Goal: Information Seeking & Learning: Learn about a topic

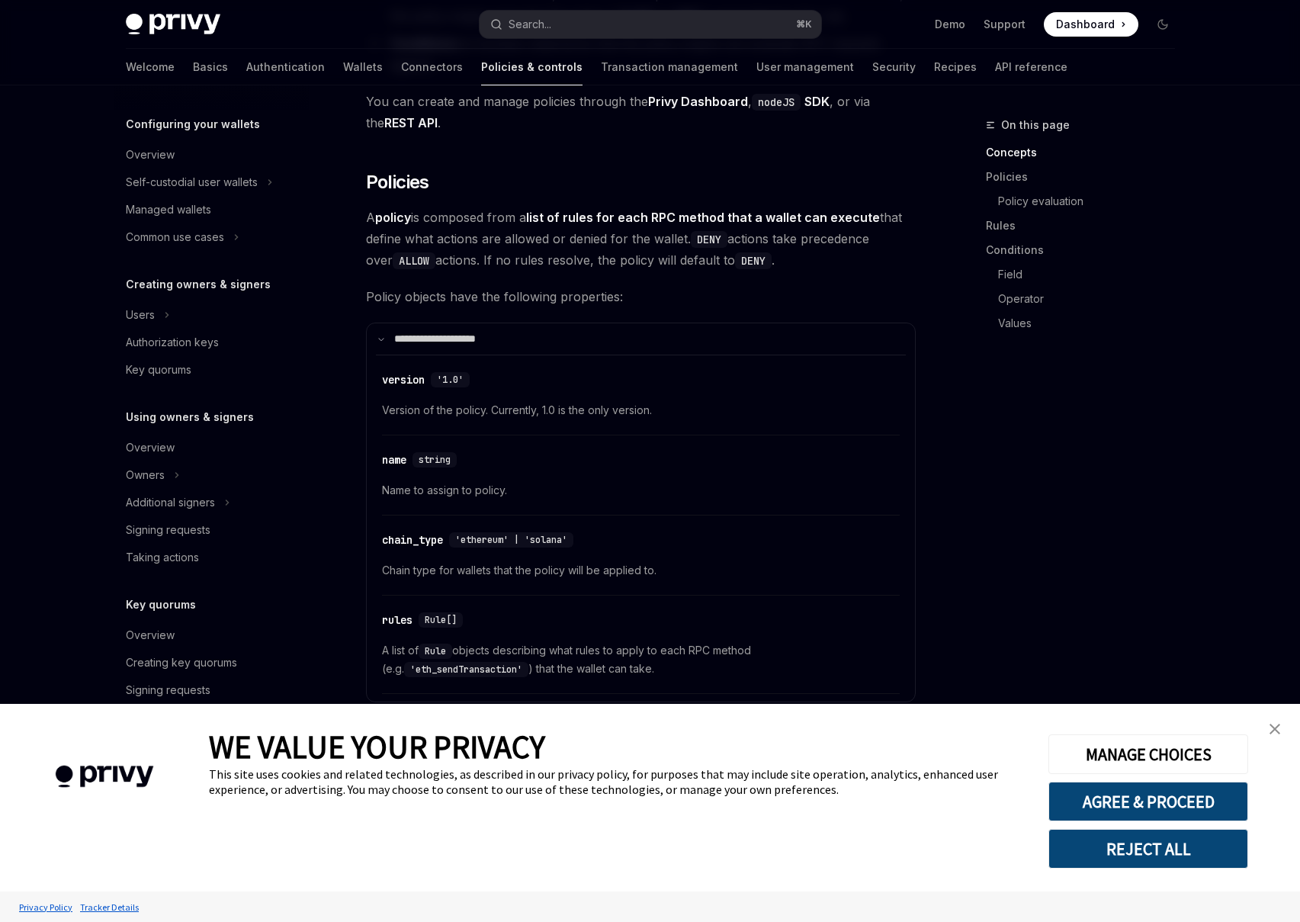
scroll to position [1185, 0]
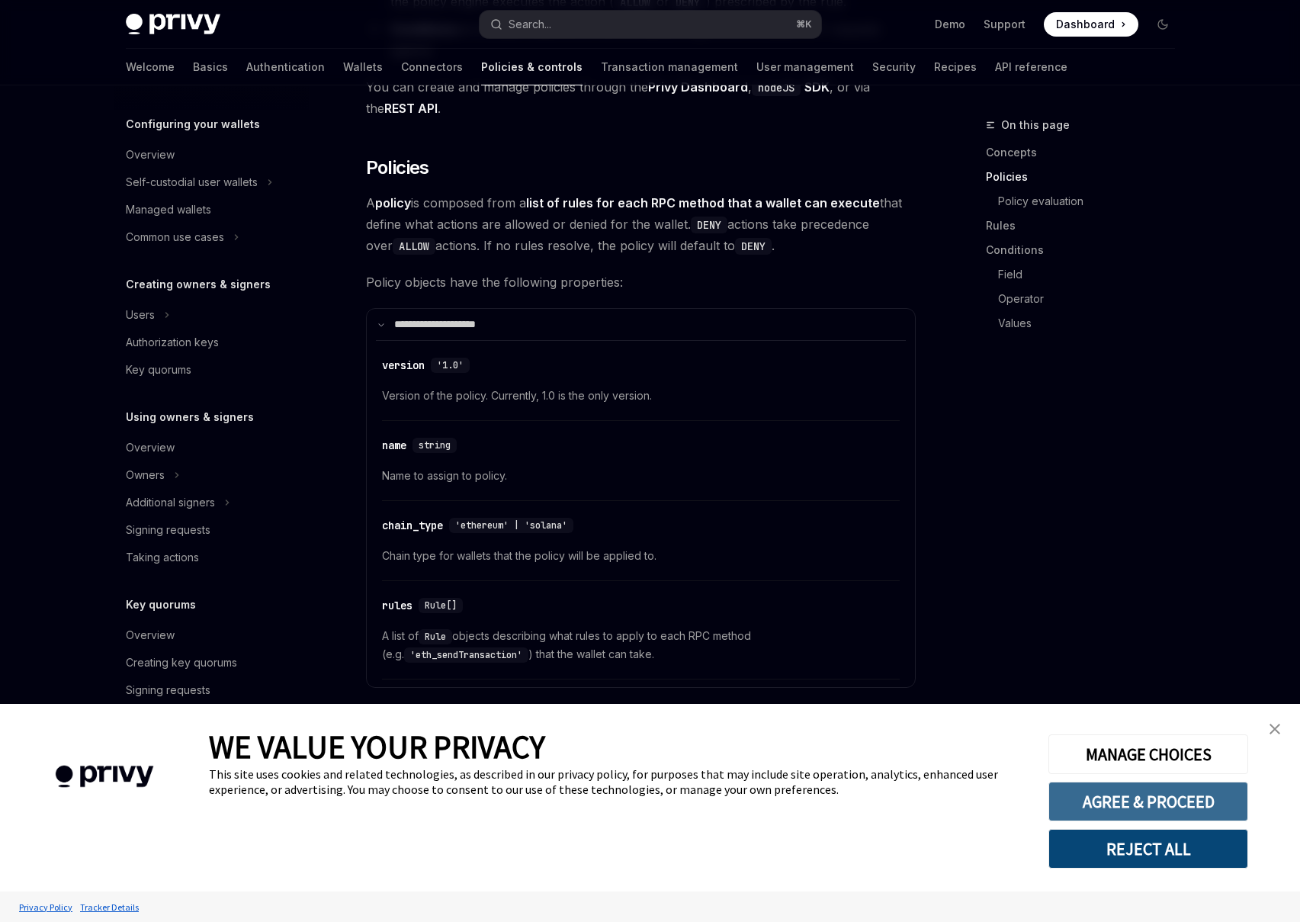
click at [1150, 790] on button "AGREE & PROCEED" at bounding box center [1148, 802] width 200 height 40
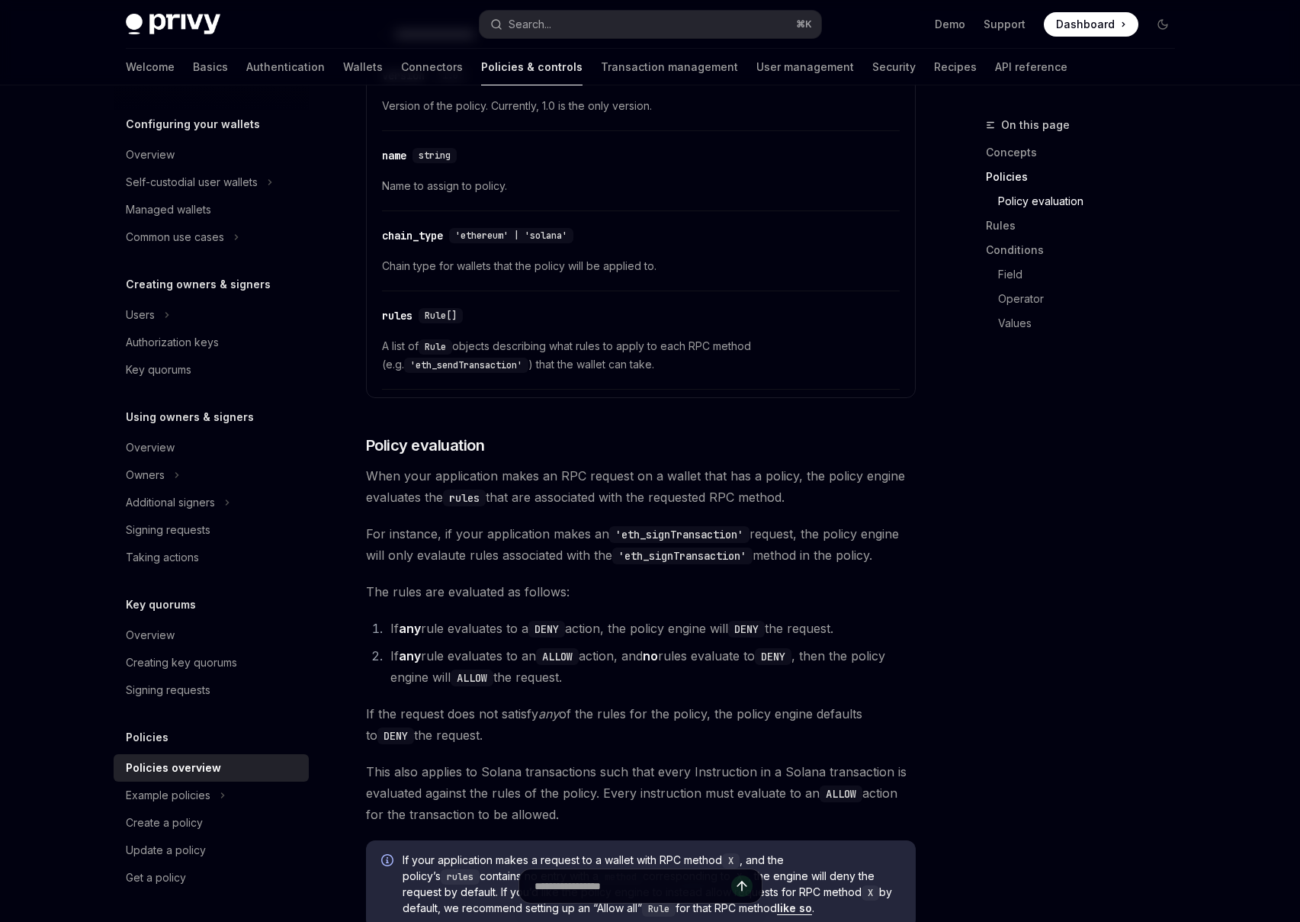
scroll to position [1927, 0]
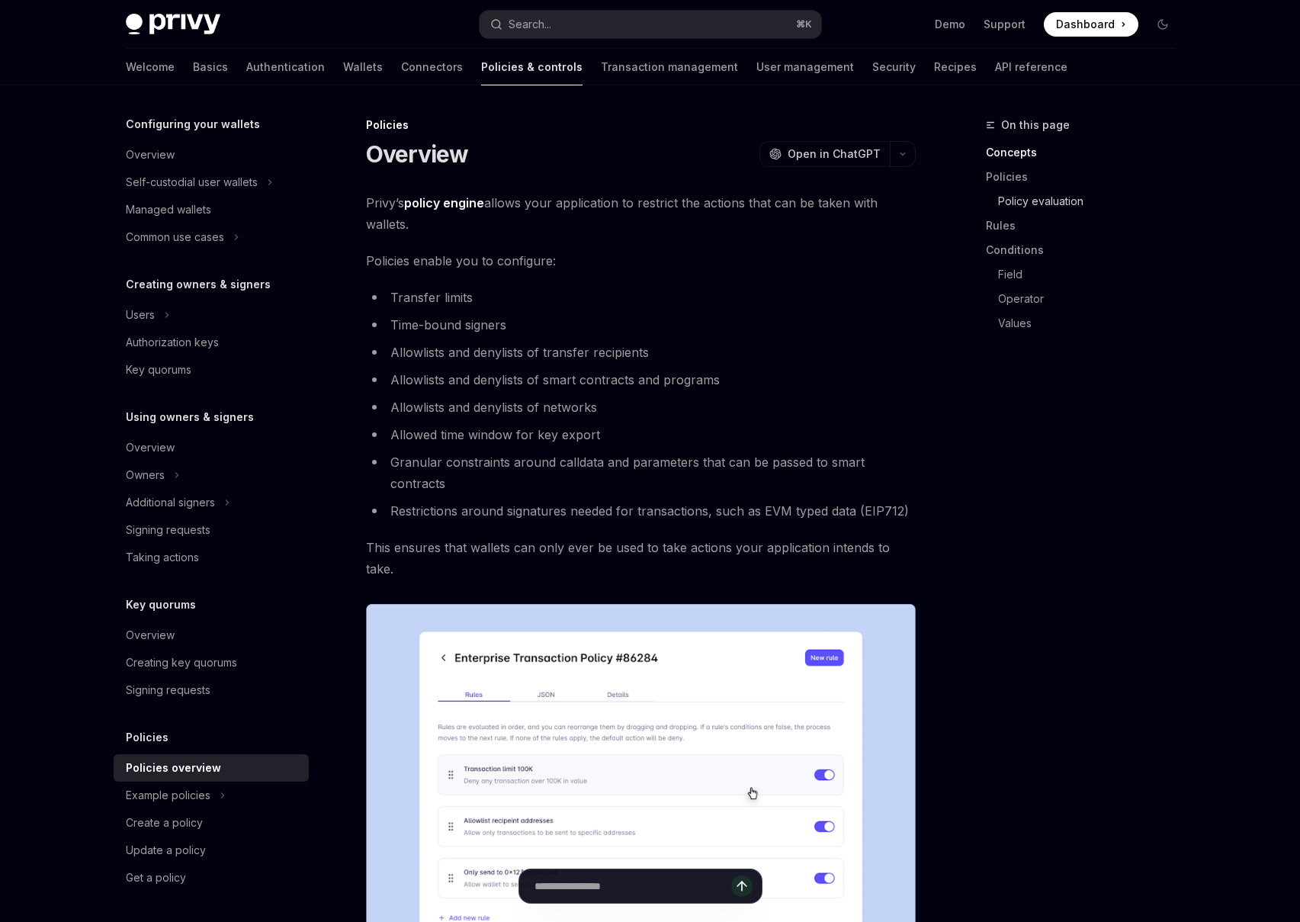
click at [1040, 205] on link "Policy evaluation" at bounding box center [1092, 201] width 189 height 24
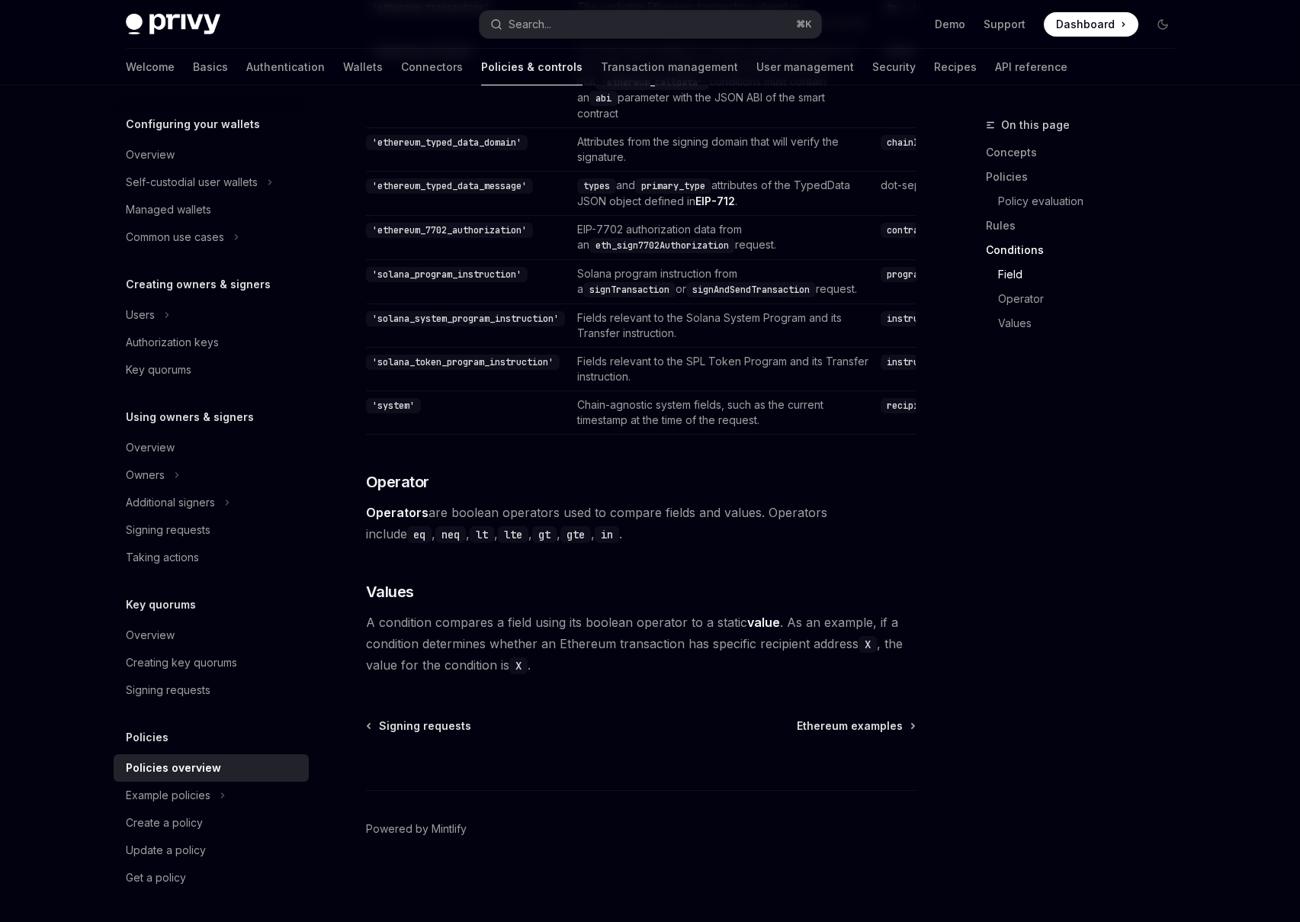
scroll to position [4421, 0]
click at [250, 805] on div "Example policies" at bounding box center [211, 795] width 195 height 27
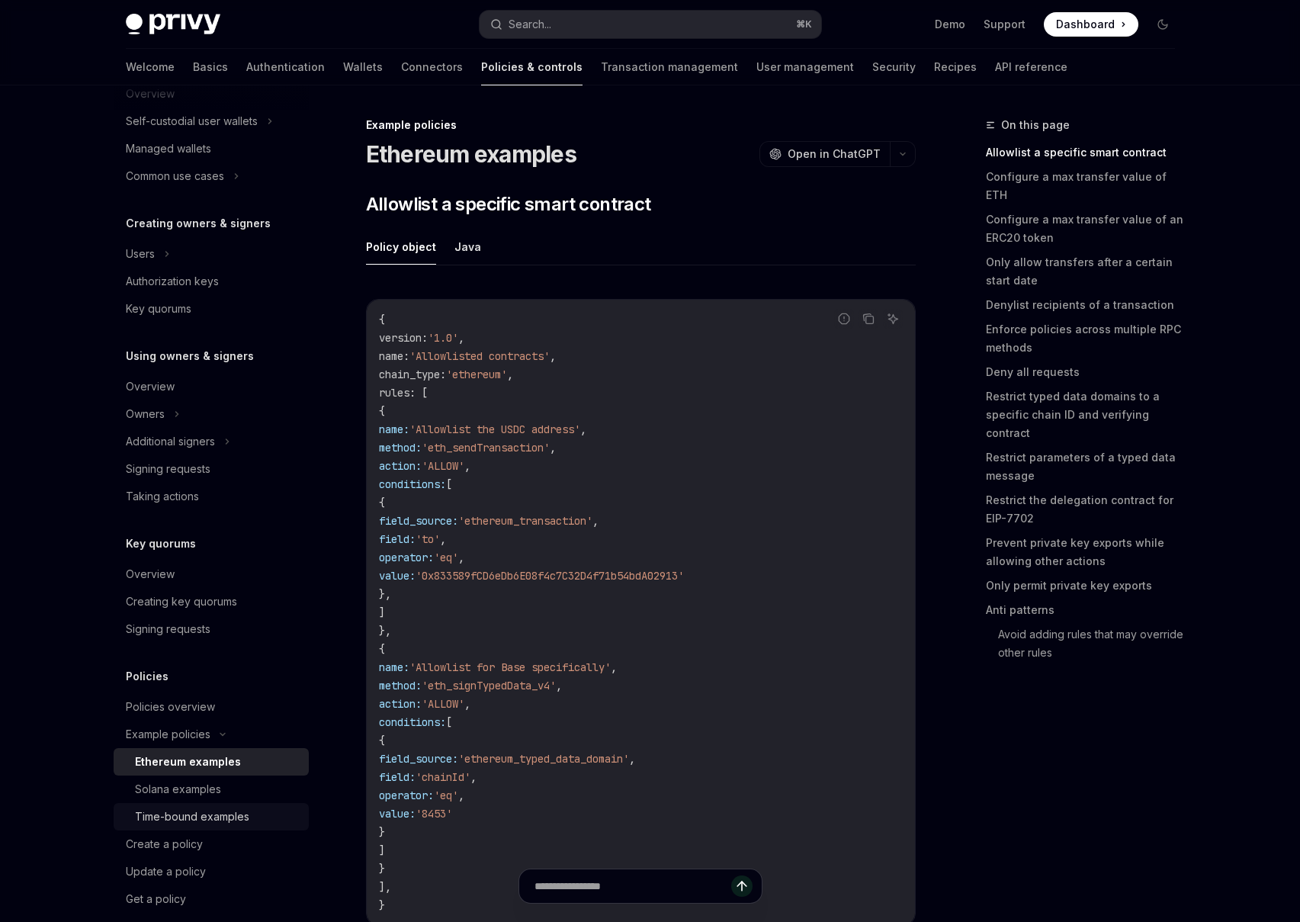
scroll to position [234, 0]
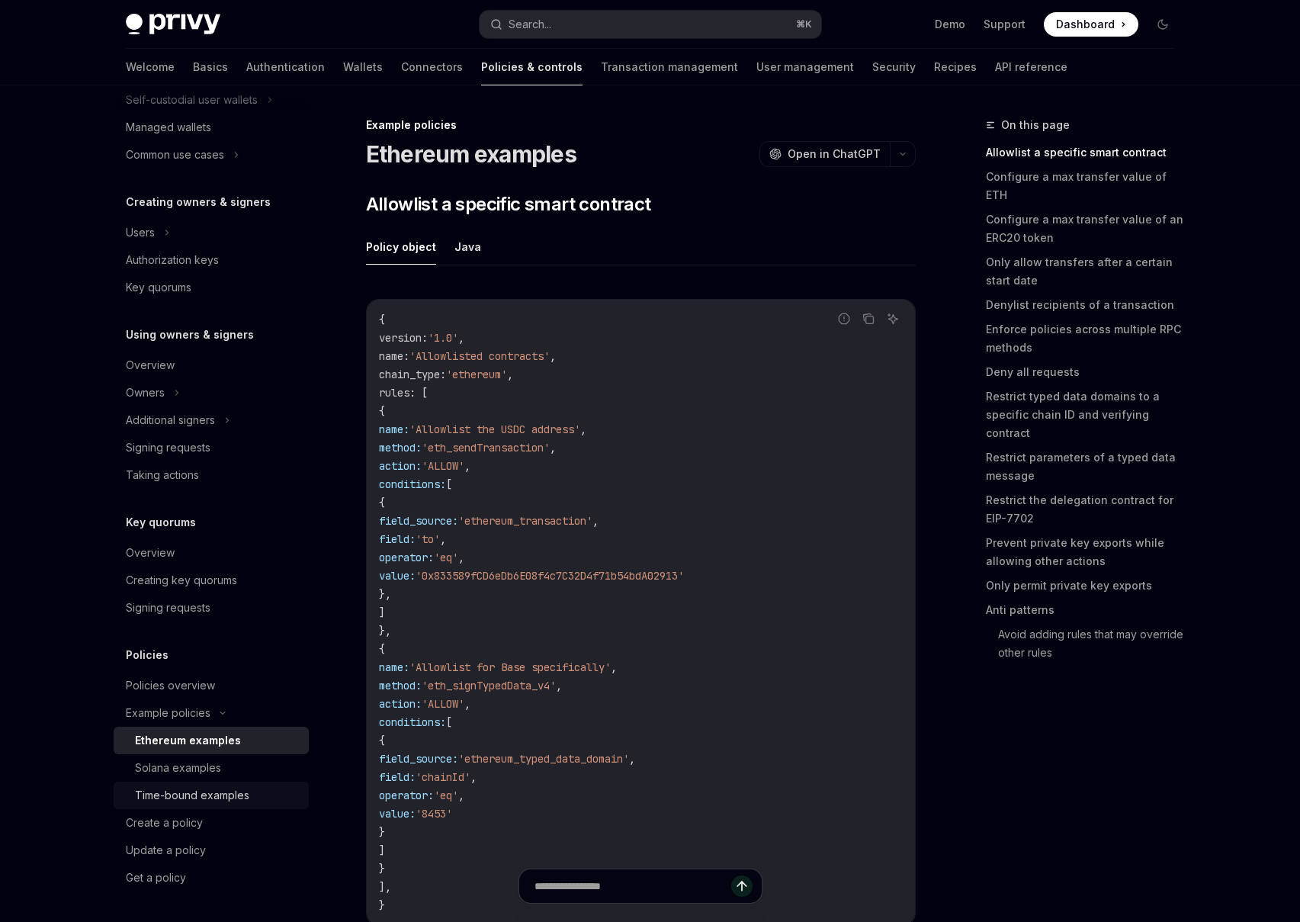
click at [251, 805] on link "Time-bound examples" at bounding box center [211, 795] width 195 height 27
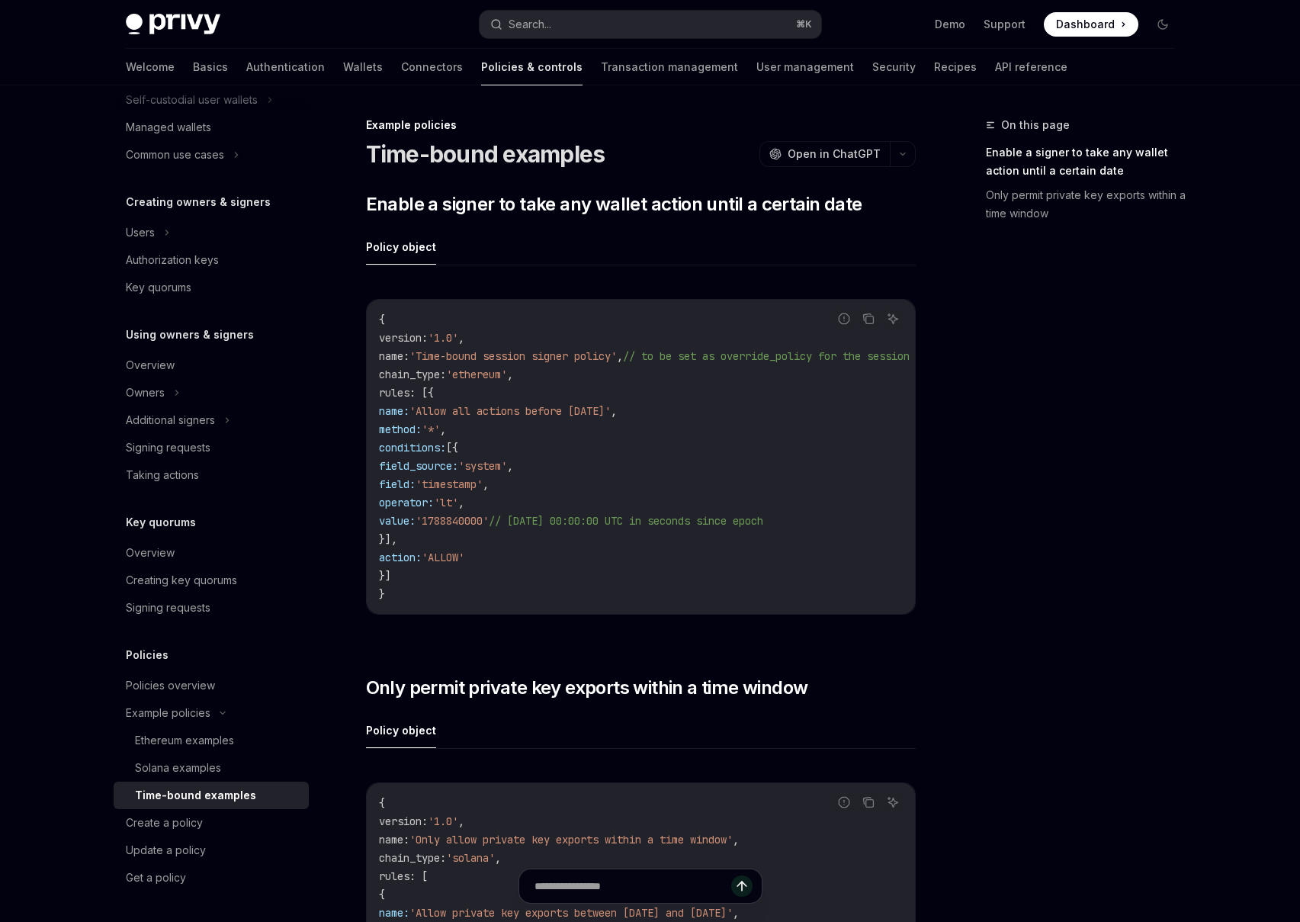
click at [616, 179] on div "Example policies Time-bound examples OpenAI Open in ChatGPT OpenAI Open in Chat…" at bounding box center [498, 889] width 842 height 1546
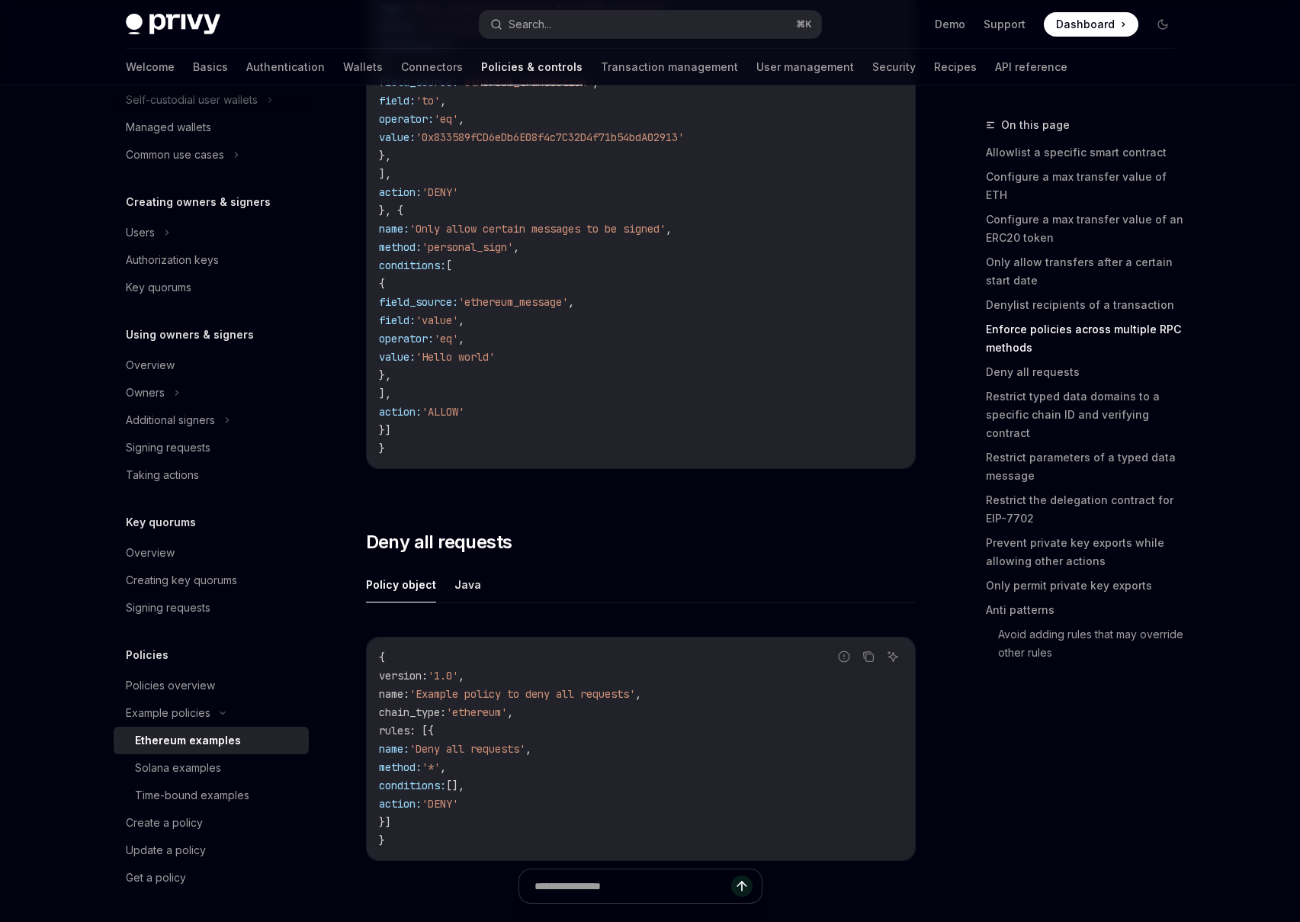
type textarea "*"
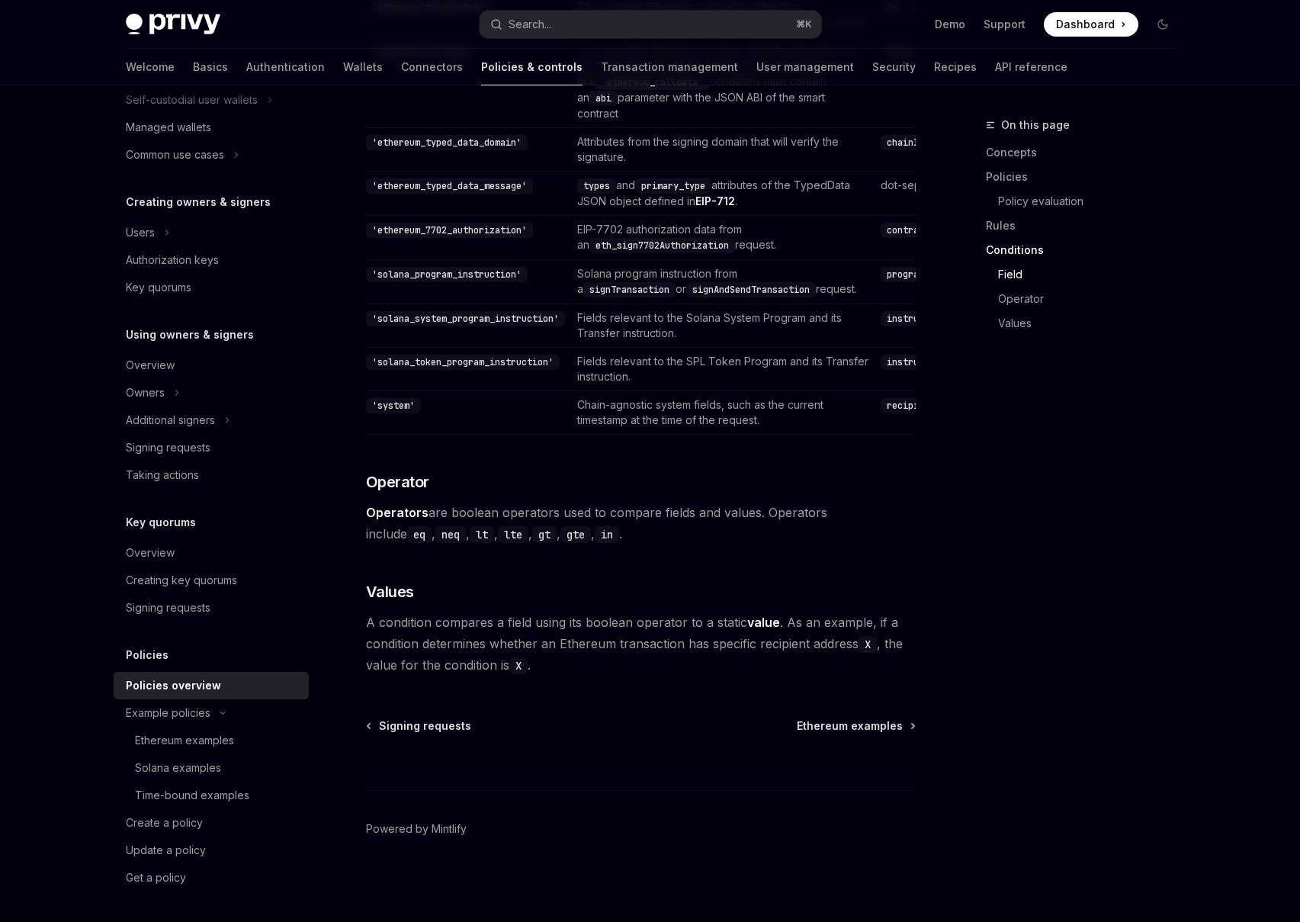
scroll to position [4421, 0]
click at [531, 260] on td "'solana_program_instruction'" at bounding box center [468, 282] width 205 height 44
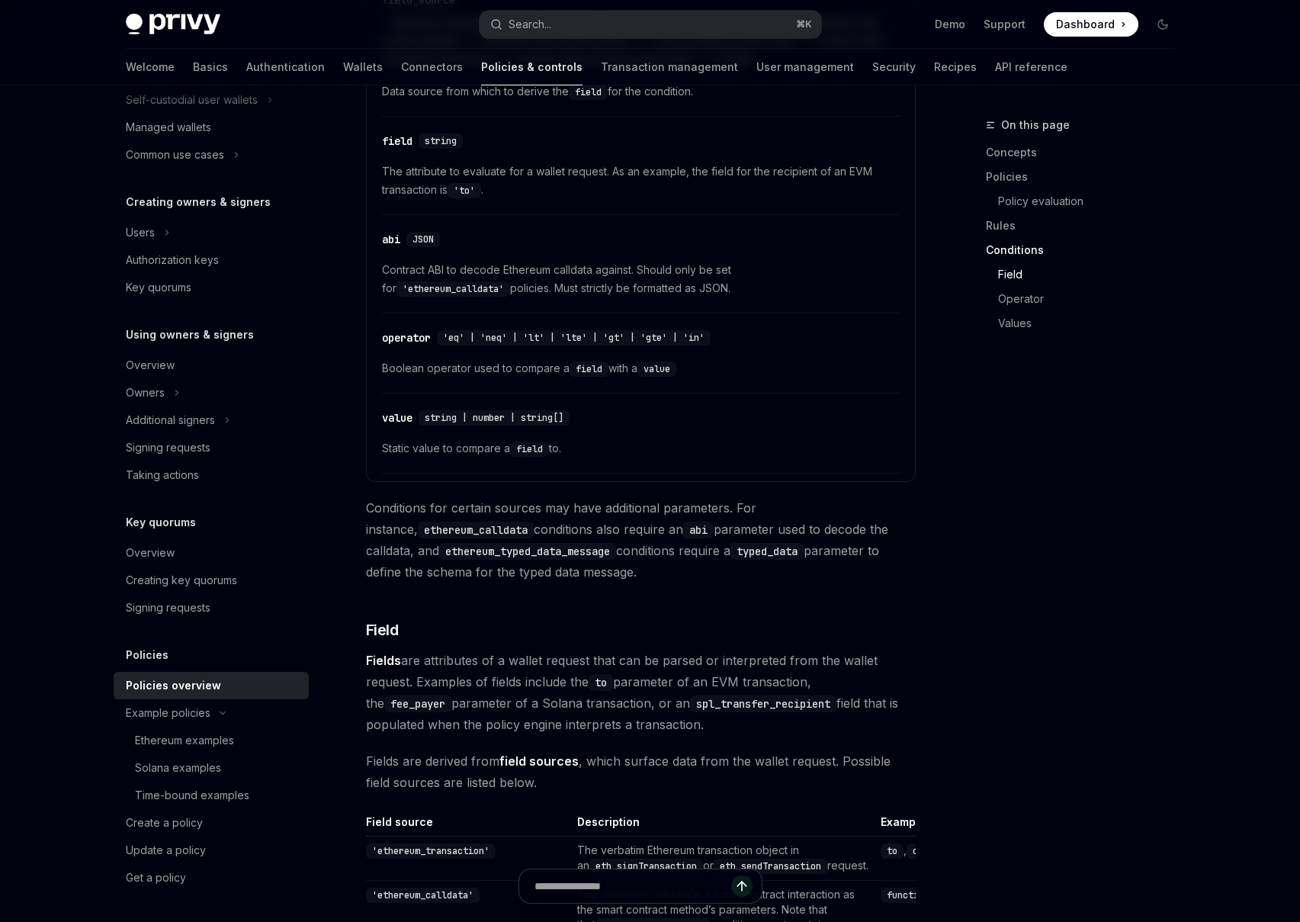
scroll to position [3392, 0]
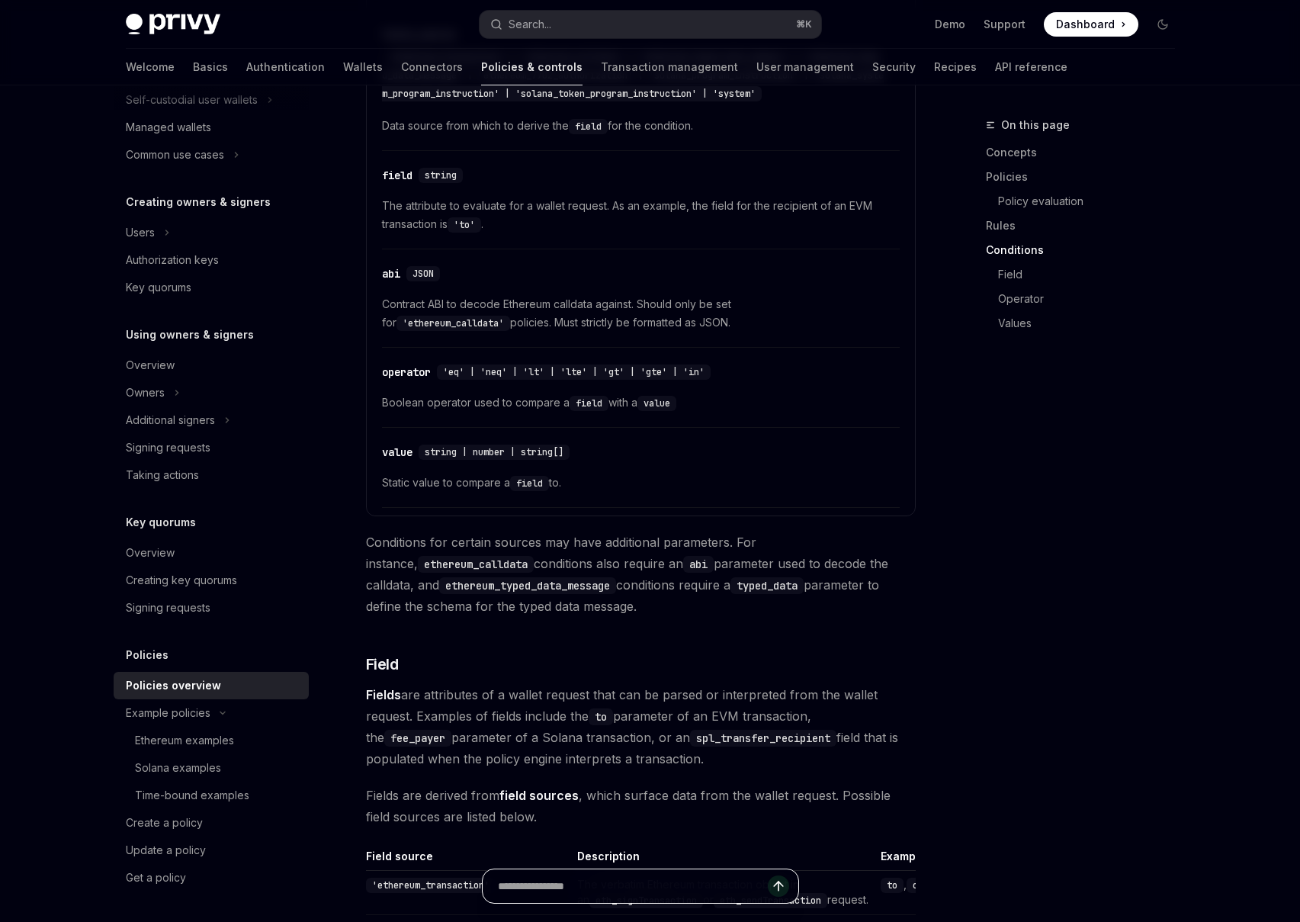
click at [600, 894] on input "text" at bounding box center [633, 886] width 270 height 34
type input "**********"
type textarea "*"
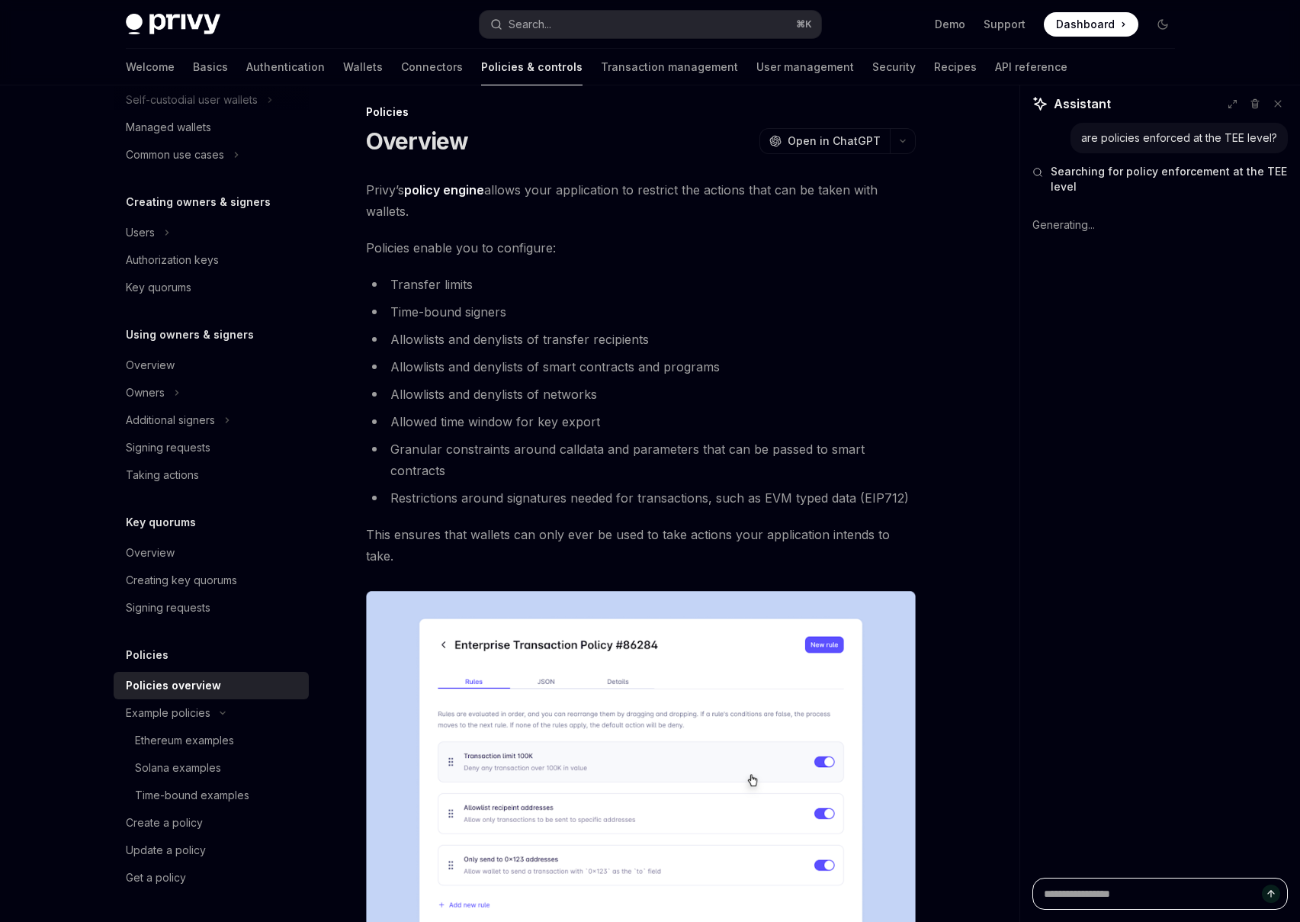
scroll to position [0, 0]
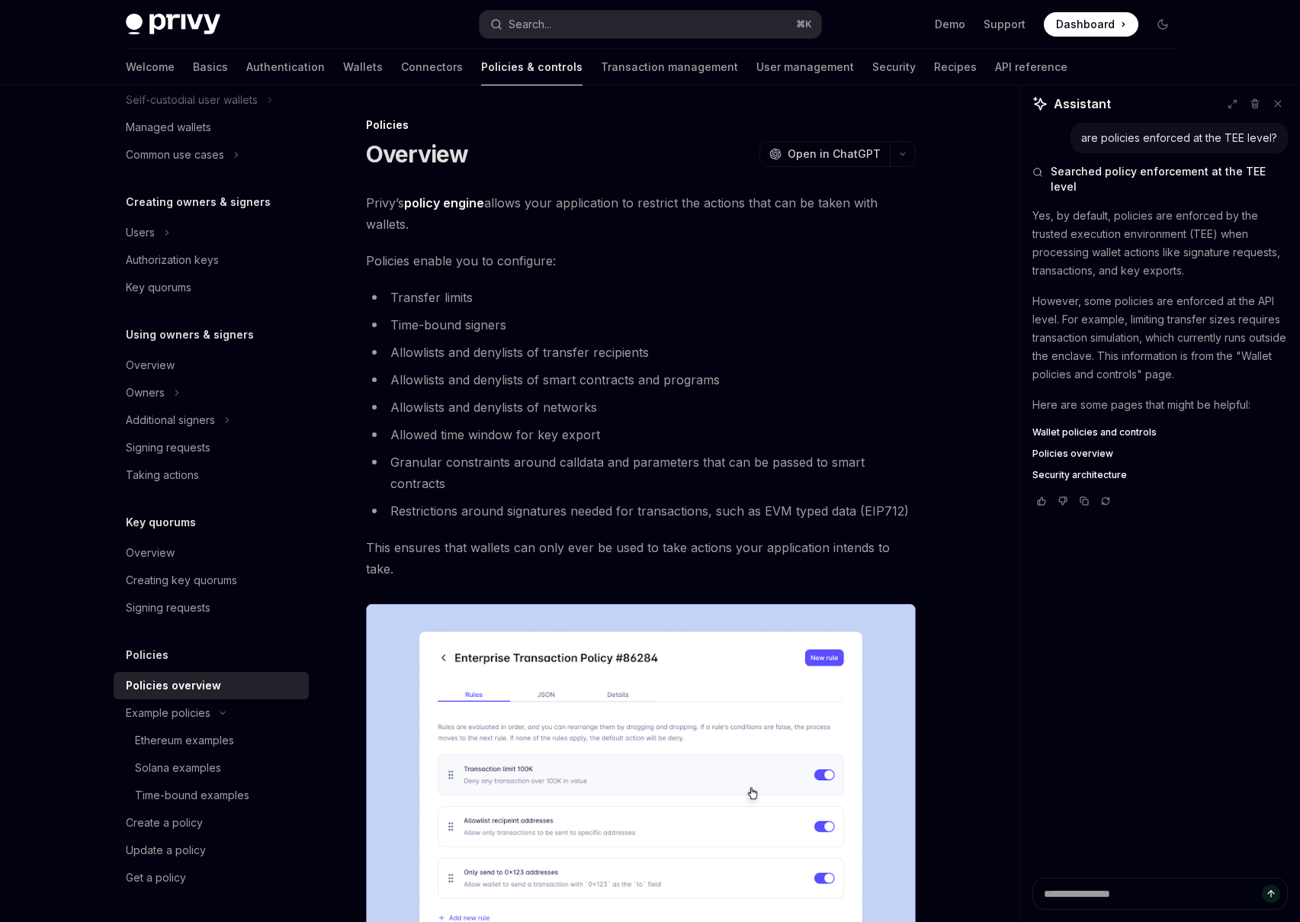
click at [1108, 426] on span "Wallet policies and controls" at bounding box center [1094, 432] width 124 height 12
type textarea "*"
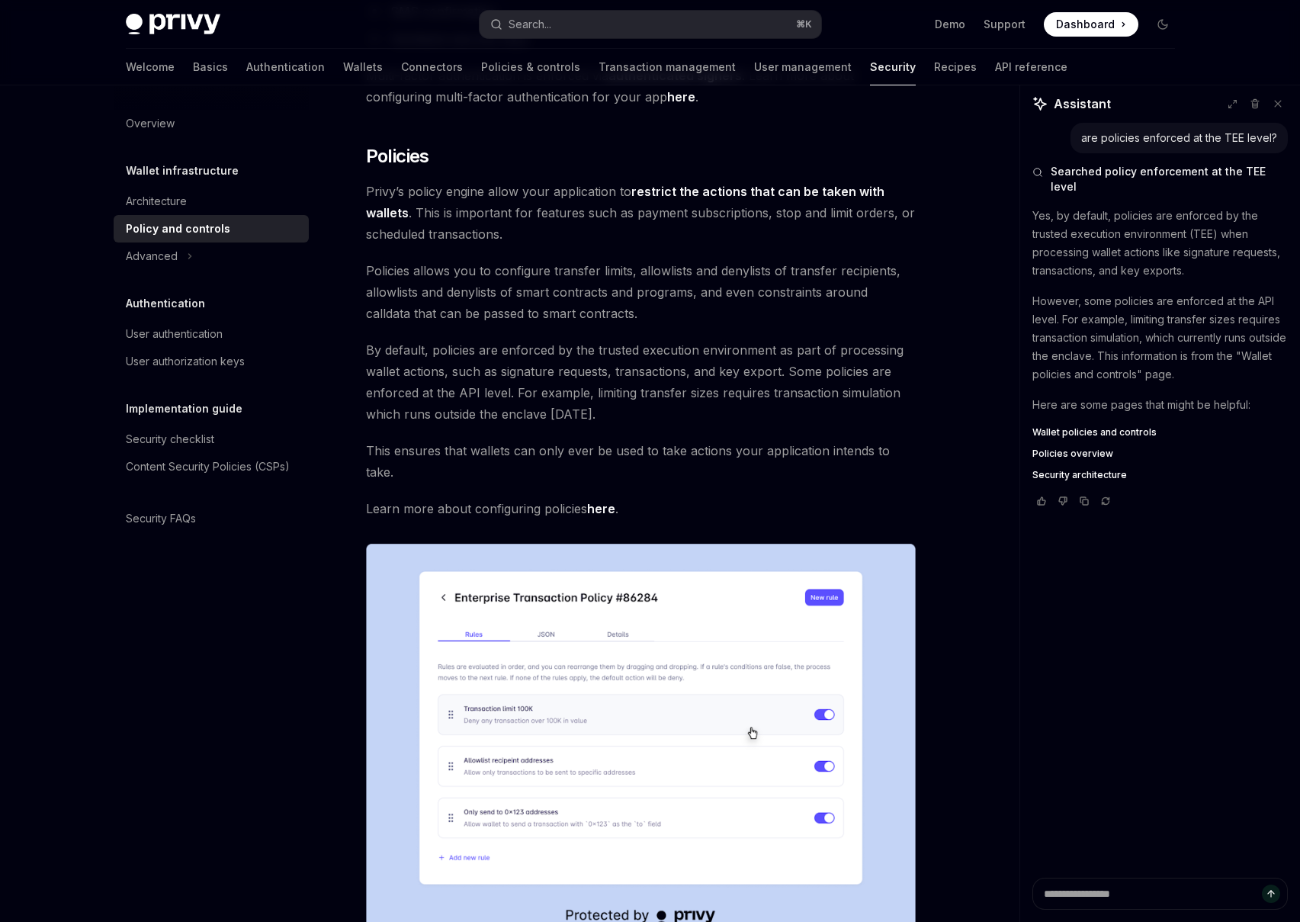
scroll to position [1518, 0]
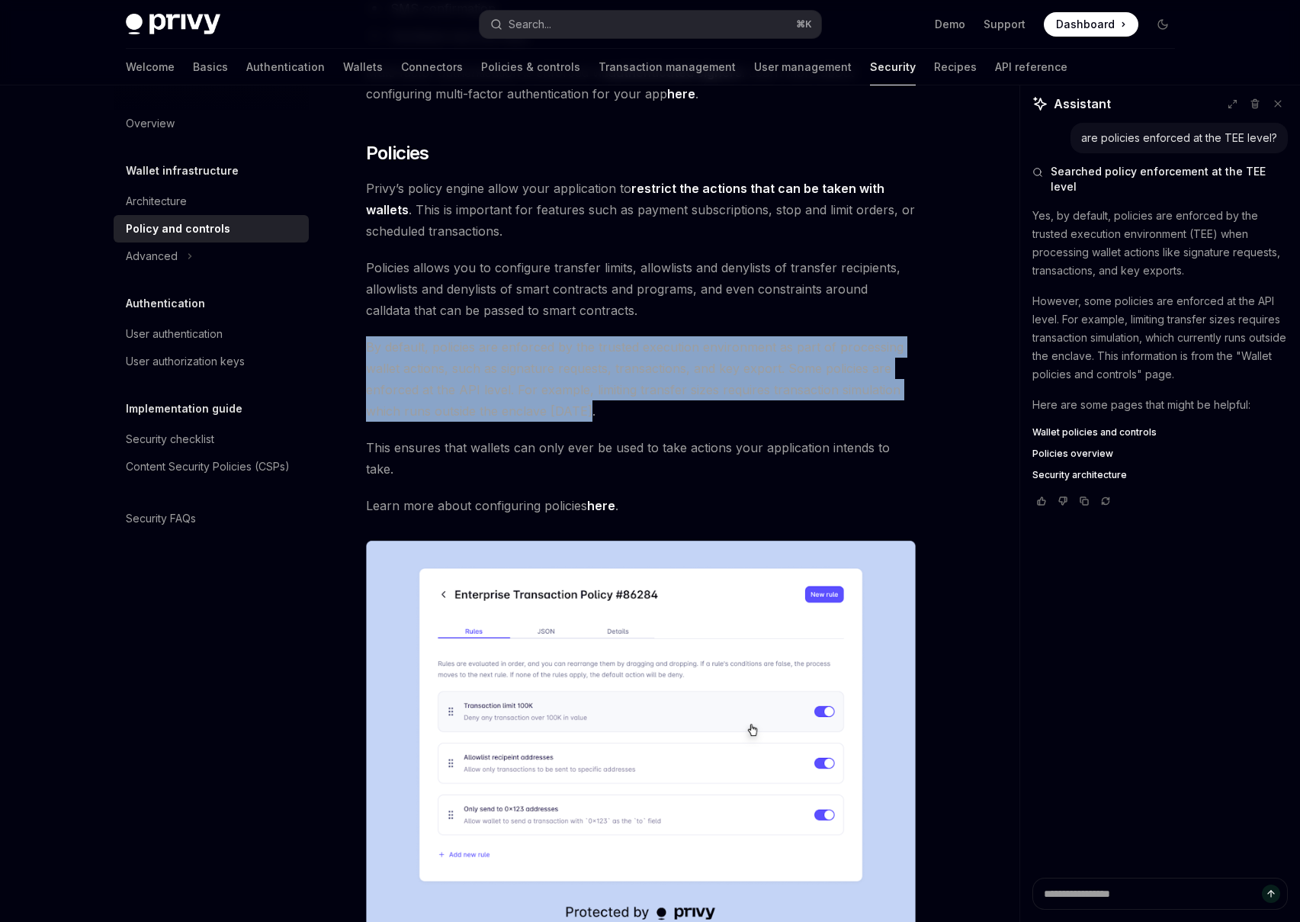
drag, startPoint x: 364, startPoint y: 325, endPoint x: 695, endPoint y: 387, distance: 337.5
click at [695, 387] on span "By default, policies are enforced by the trusted execution environment as part …" at bounding box center [641, 378] width 550 height 85
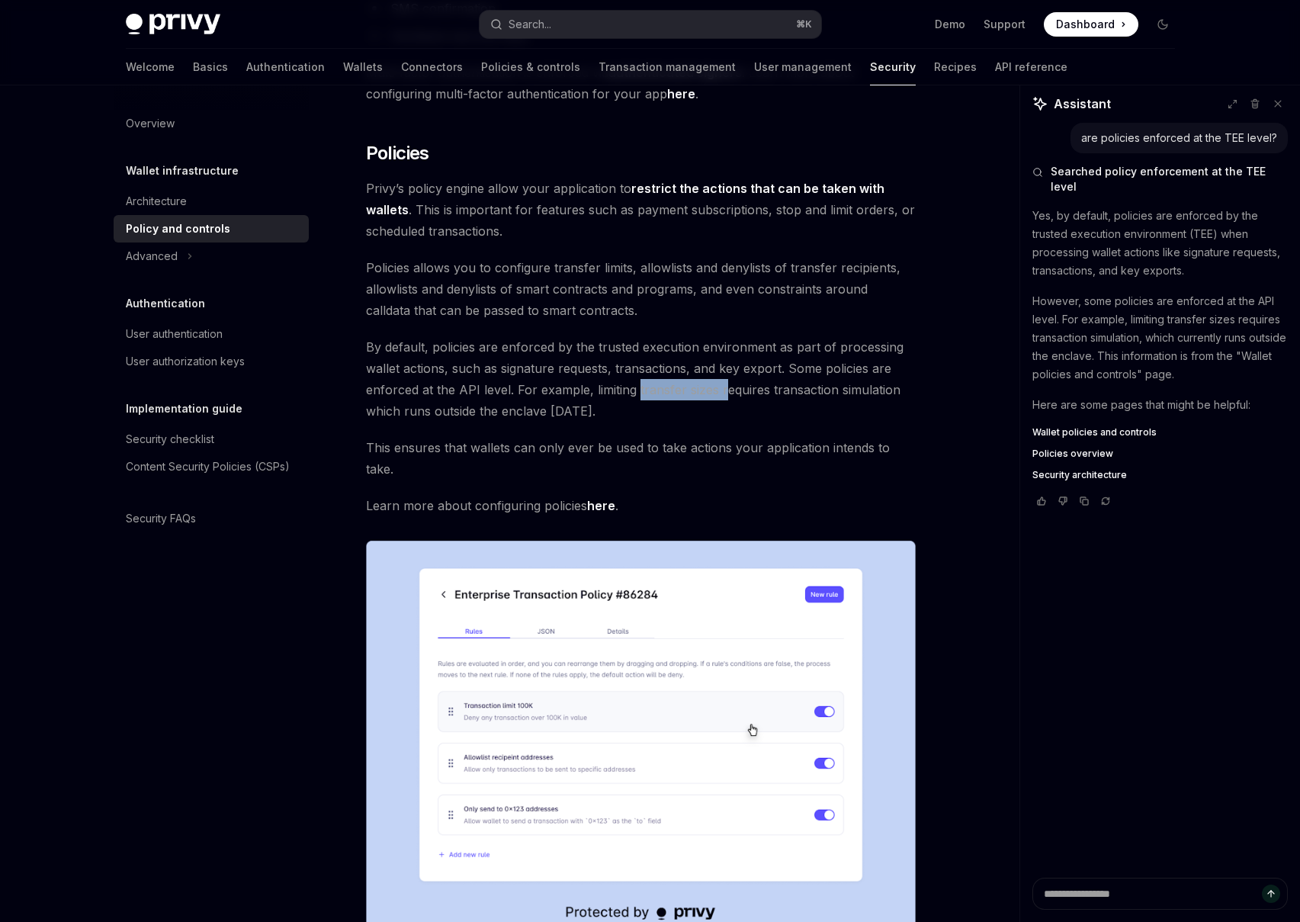
drag, startPoint x: 636, startPoint y: 371, endPoint x: 722, endPoint y: 373, distance: 86.2
click at [722, 373] on span "By default, policies are enforced by the trusted execution environment as part …" at bounding box center [641, 378] width 550 height 85
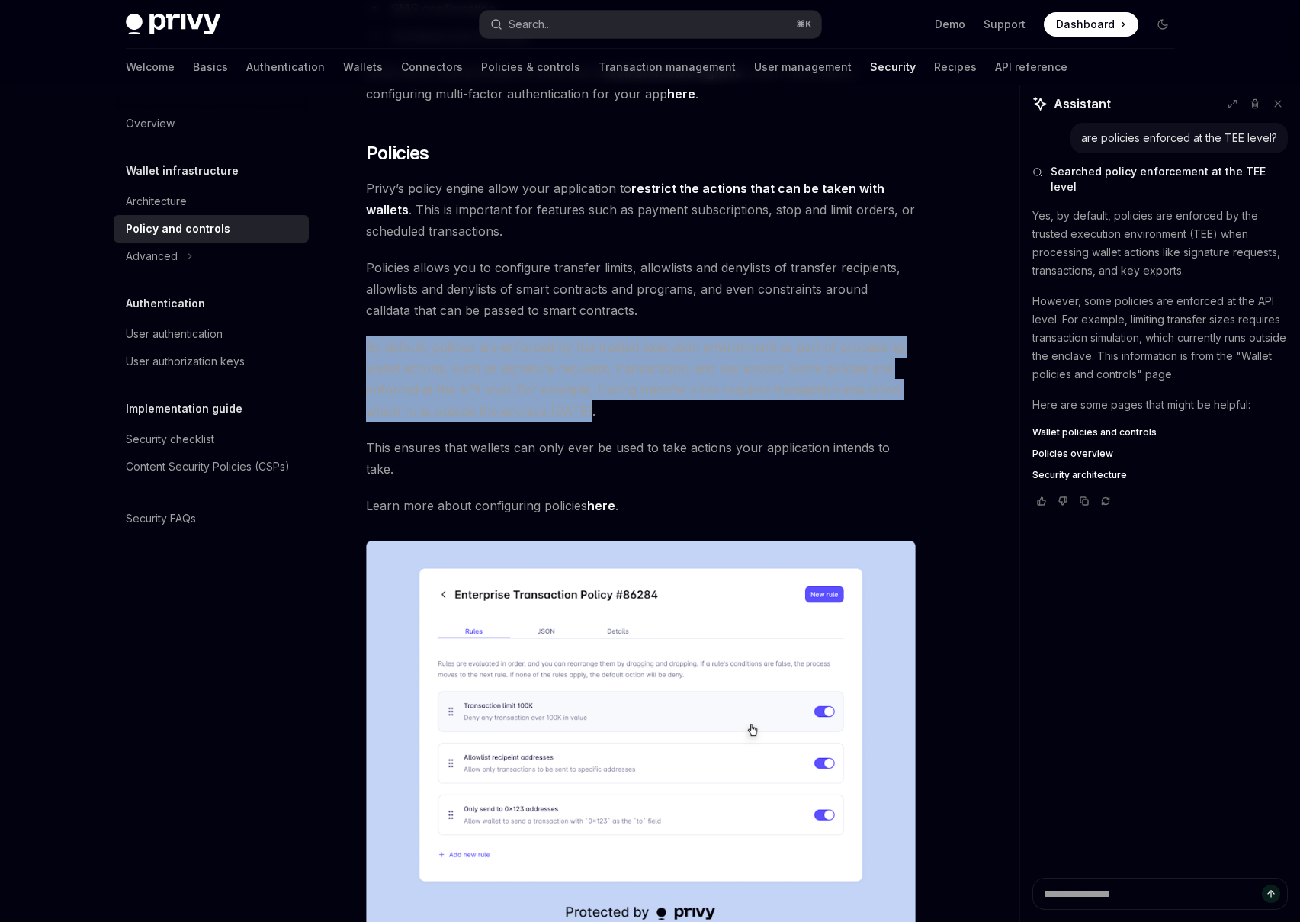
drag, startPoint x: 591, startPoint y: 389, endPoint x: 353, endPoint y: 326, distance: 246.0
copy span "By default, policies are enforced by the trusted execution environment as part …"
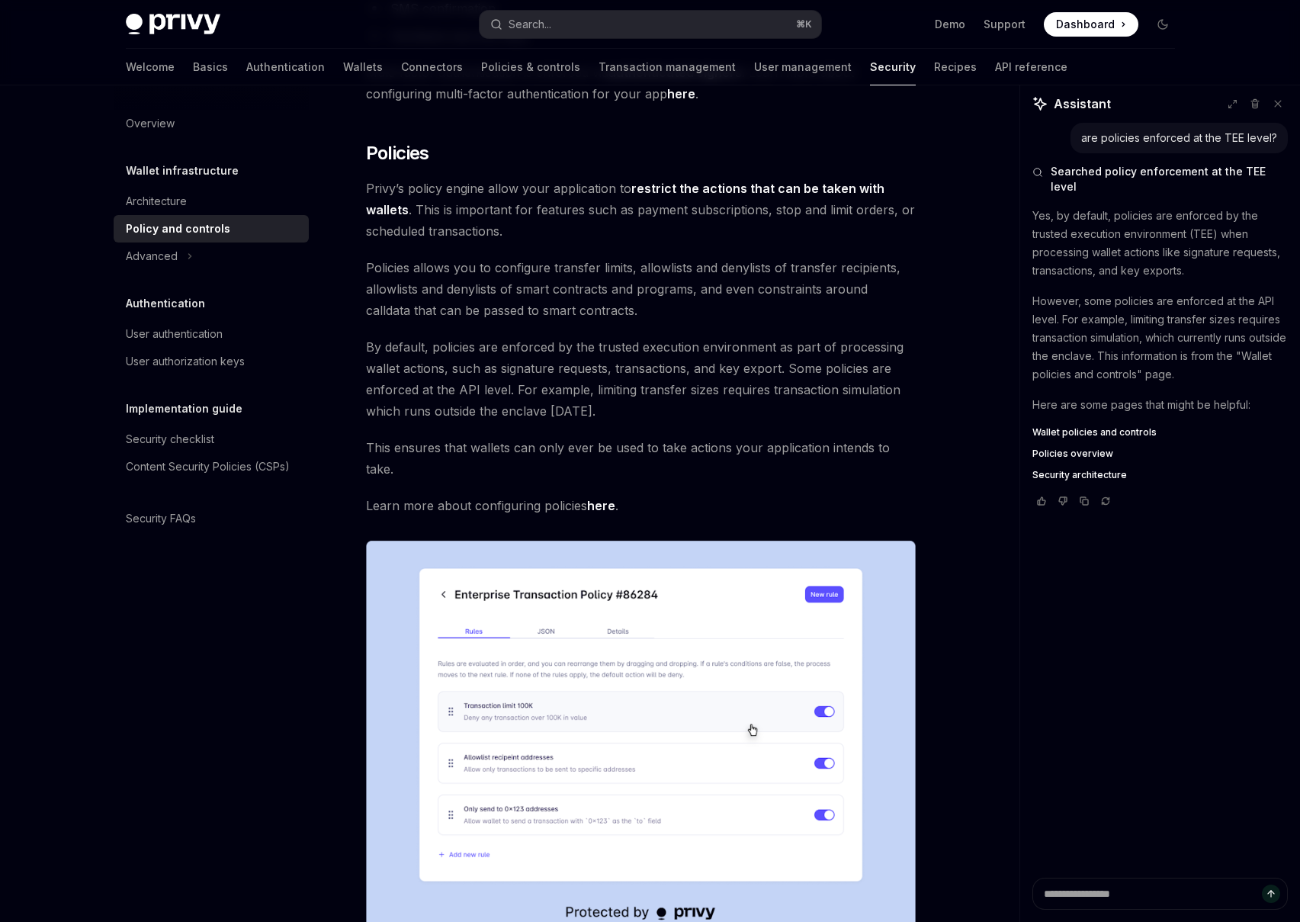
click at [525, 213] on span "Privy’s policy engine allow your application to restrict the actions that can b…" at bounding box center [641, 210] width 550 height 64
click at [392, 141] on span "Policies" at bounding box center [397, 153] width 63 height 24
